Goal: Transaction & Acquisition: Purchase product/service

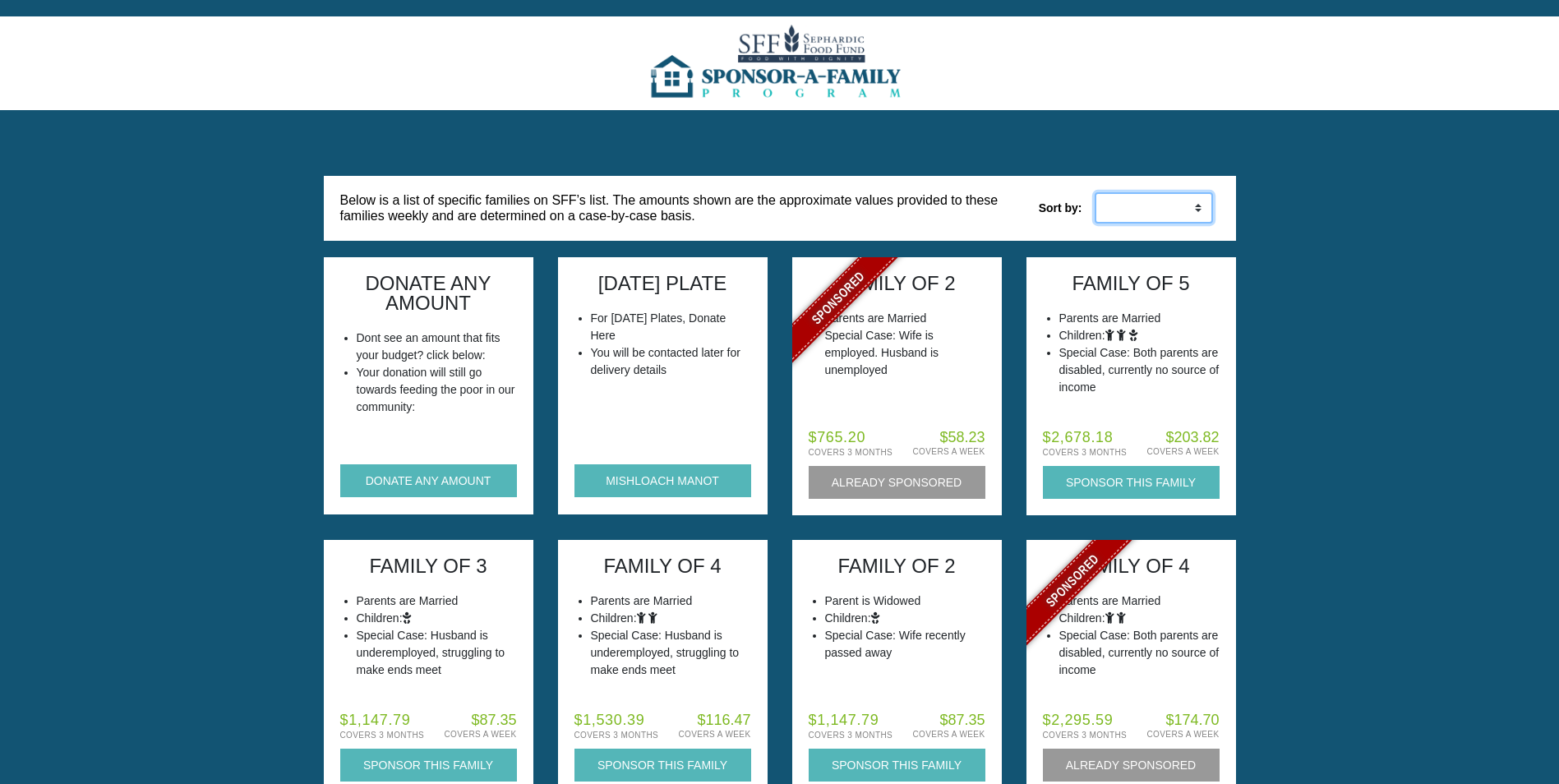
click at [1157, 214] on select "Low to High High to Low" at bounding box center [1154, 208] width 118 height 31
click at [441, 473] on button "DONATE ANY AMOUNT" at bounding box center [428, 480] width 176 height 33
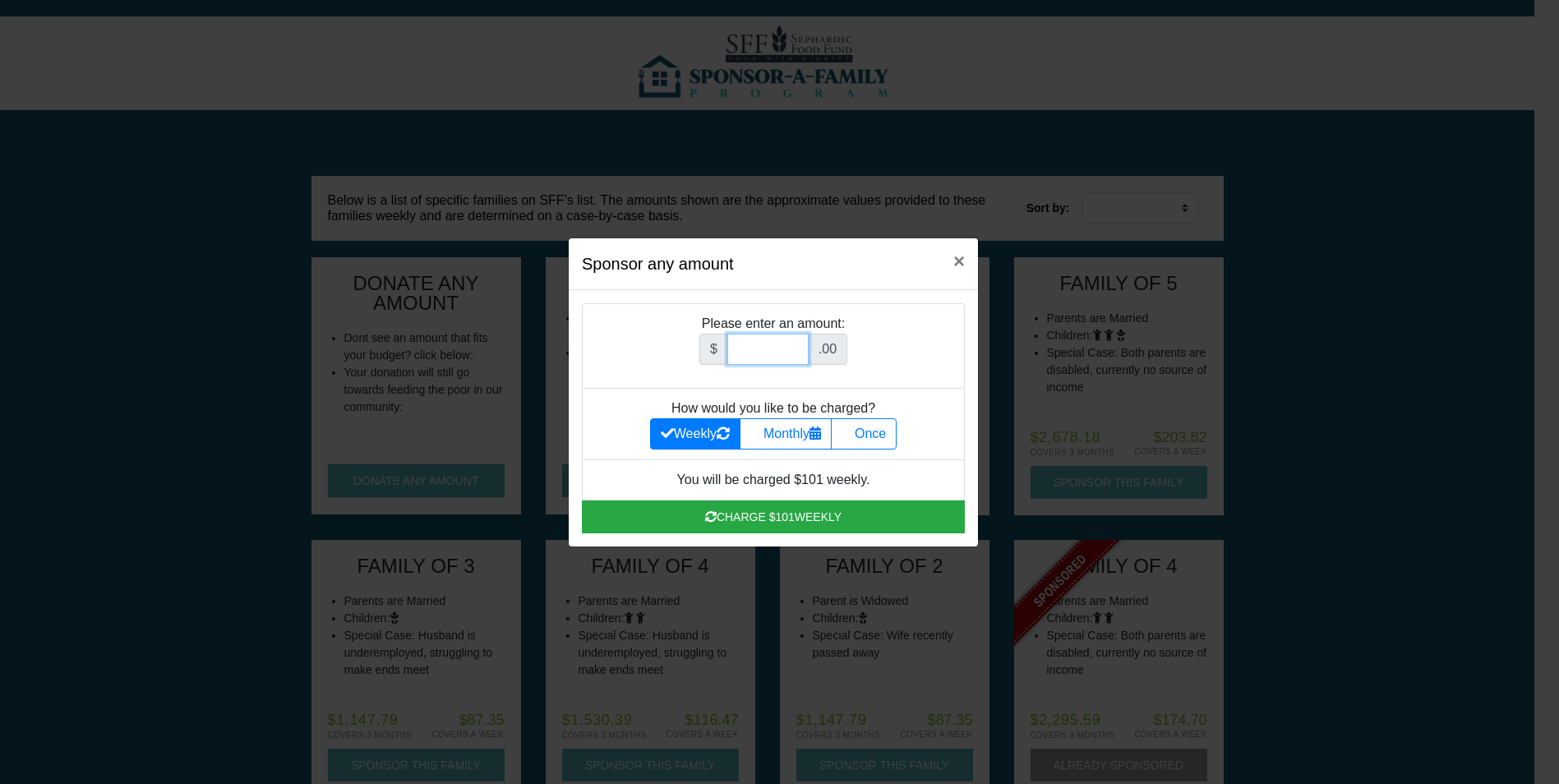
click at [781, 346] on input "Amount (to the nearest dollar)" at bounding box center [768, 349] width 81 height 31
type input "1010"
click at [890, 438] on label "Once" at bounding box center [863, 434] width 66 height 31
click at [853, 435] on input "Once" at bounding box center [847, 429] width 11 height 11
radio input "true"
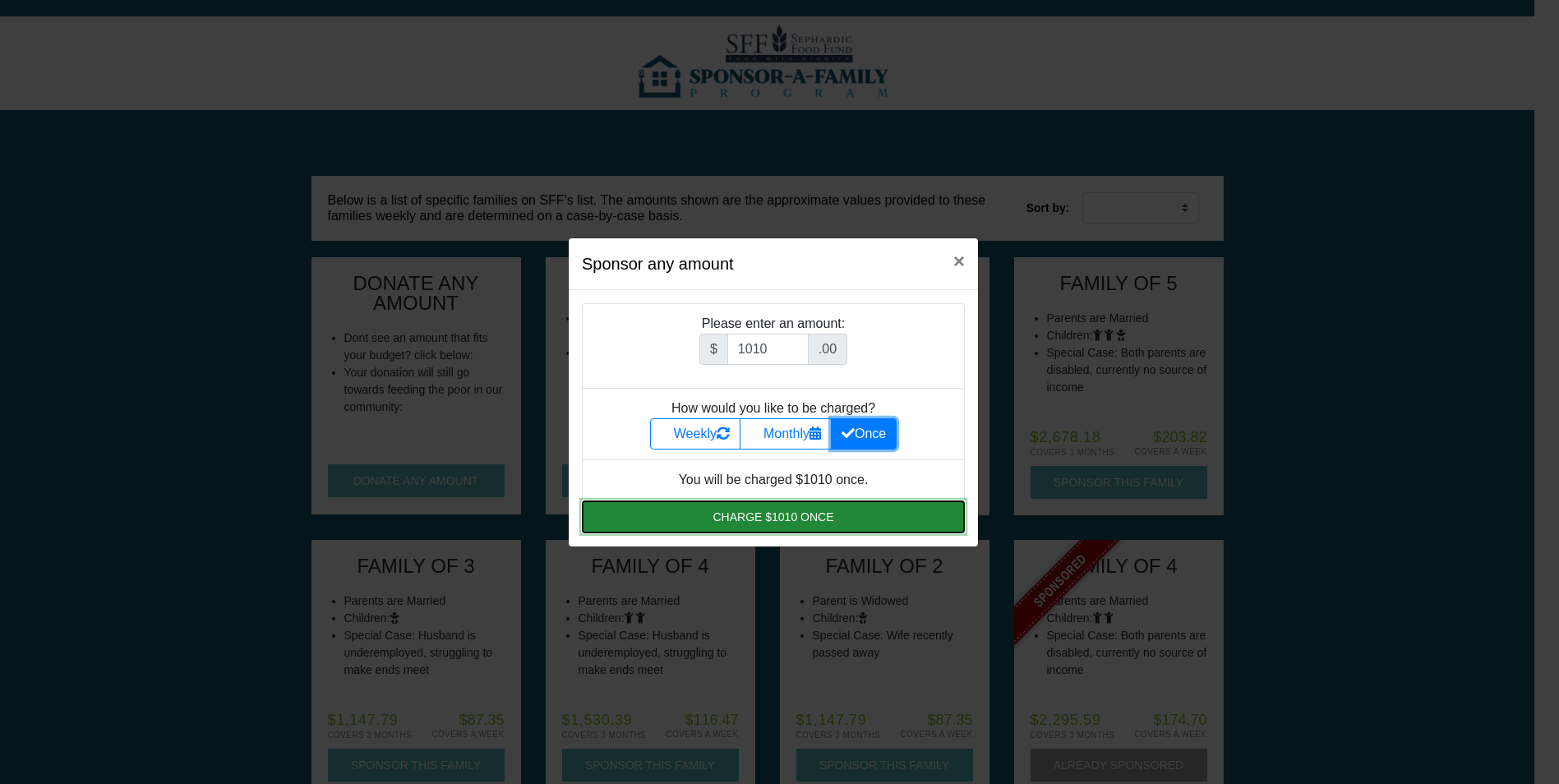
click at [794, 517] on button "Charge $1010 once" at bounding box center [773, 516] width 383 height 33
